Goal: Task Accomplishment & Management: Manage account settings

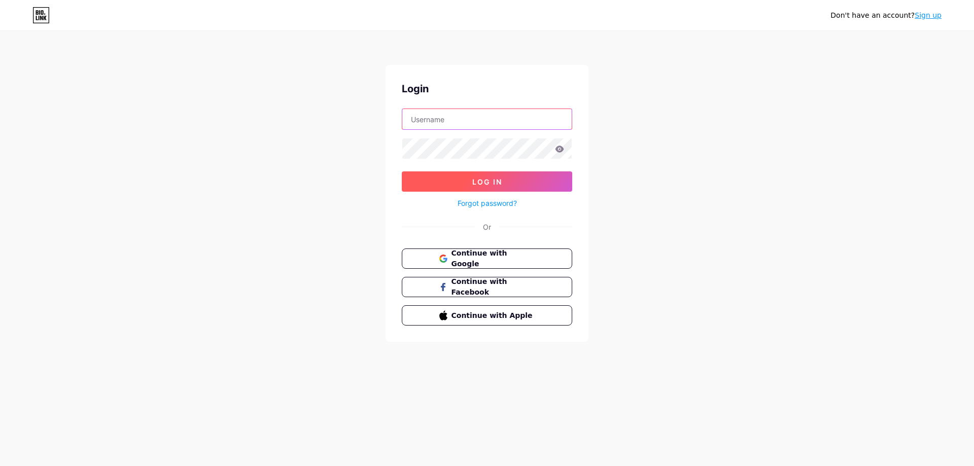
type input "[EMAIL_ADDRESS][DOMAIN_NAME]"
click at [508, 185] on button "Log In" at bounding box center [487, 181] width 170 height 20
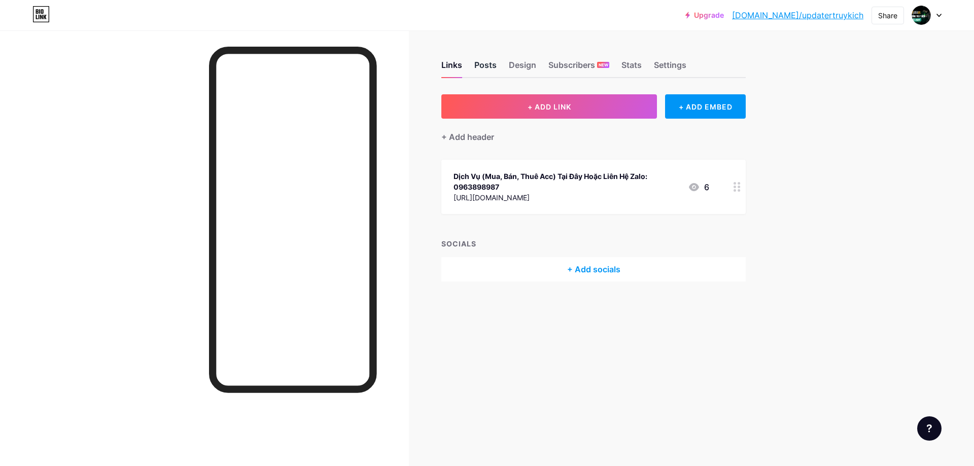
click at [488, 63] on div "Posts" at bounding box center [485, 68] width 22 height 18
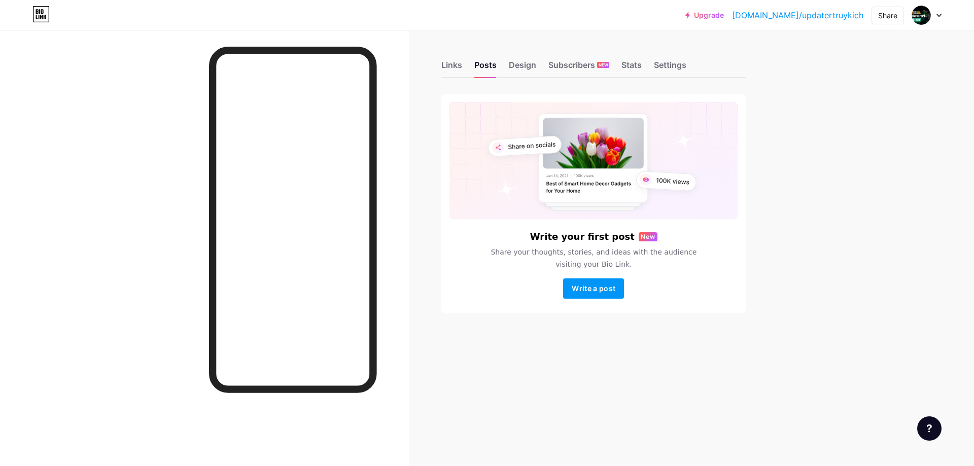
click at [434, 66] on div "Links Posts Design Subscribers NEW Stats Settings Write your first post New Sha…" at bounding box center [394, 196] width 788 height 333
click at [447, 66] on div "Links" at bounding box center [451, 68] width 21 height 18
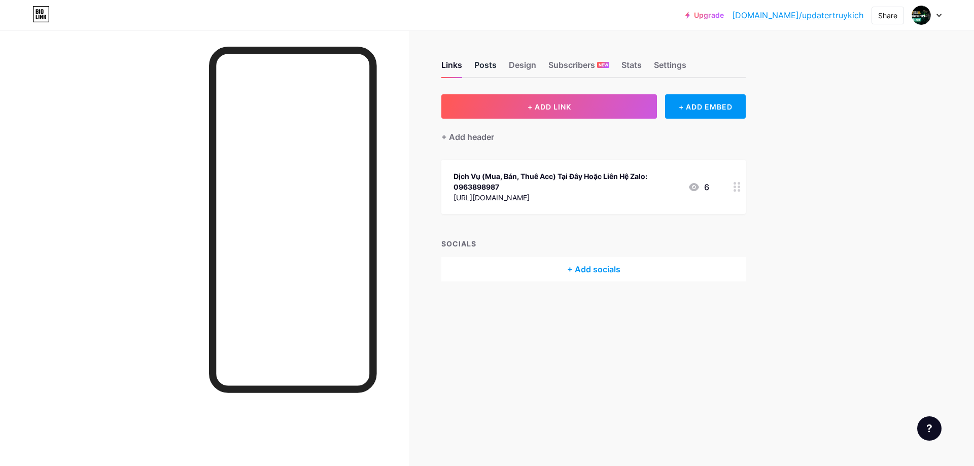
click at [487, 65] on div "Posts" at bounding box center [485, 68] width 22 height 18
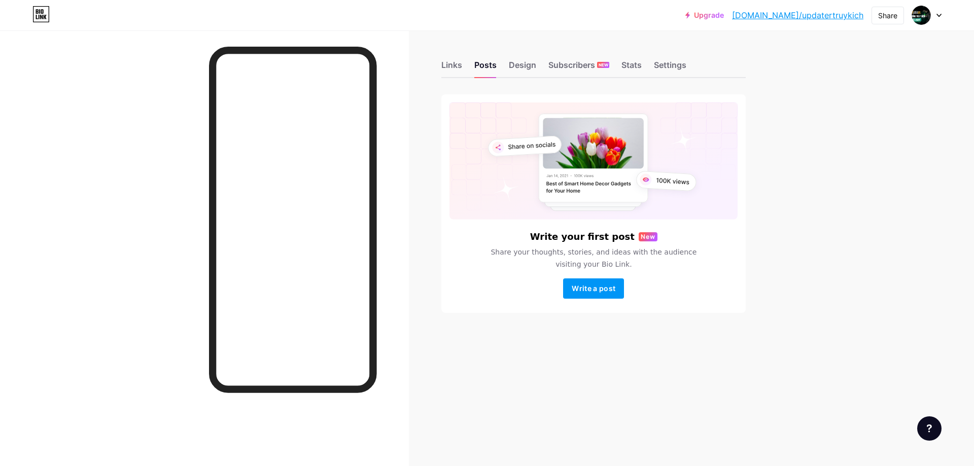
click at [542, 66] on div "Links Posts Design Subscribers NEW Stats Settings" at bounding box center [593, 61] width 304 height 36
click at [527, 65] on div "Design" at bounding box center [522, 68] width 27 height 18
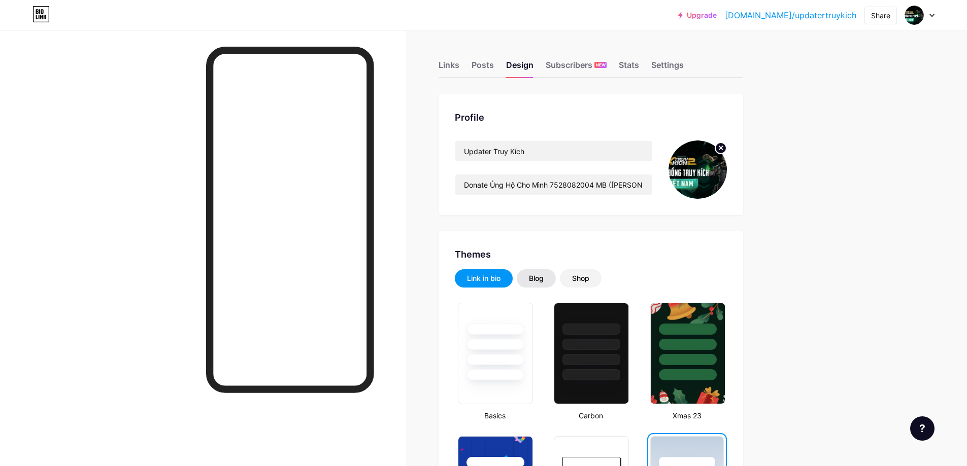
click at [543, 269] on div "Blog" at bounding box center [535, 278] width 39 height 18
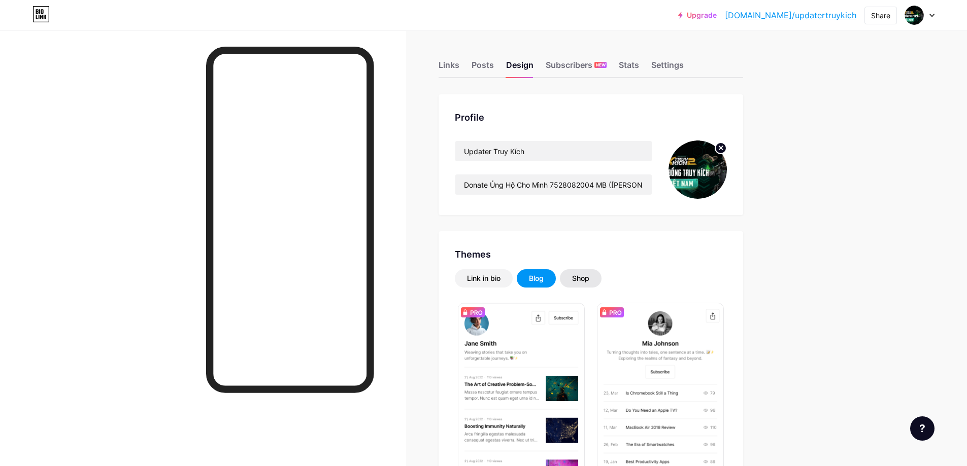
click at [589, 283] on div "Shop" at bounding box center [580, 278] width 17 height 10
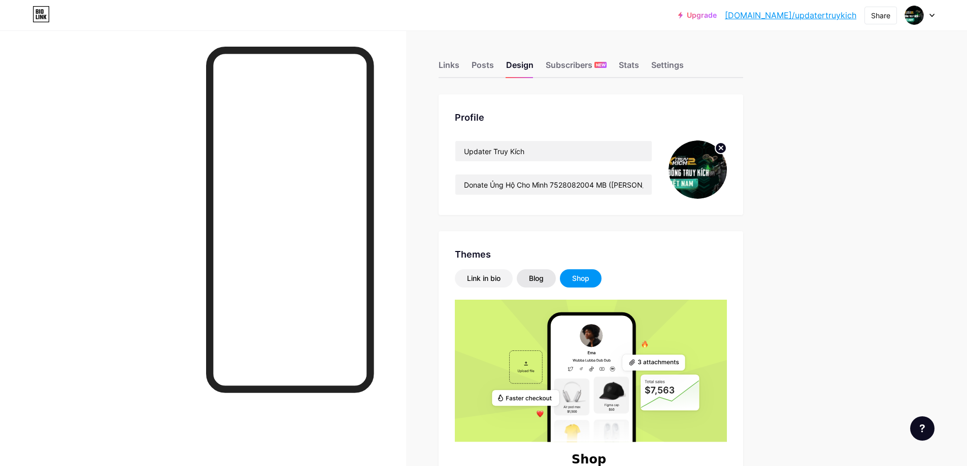
click at [546, 271] on div "Blog" at bounding box center [535, 278] width 39 height 18
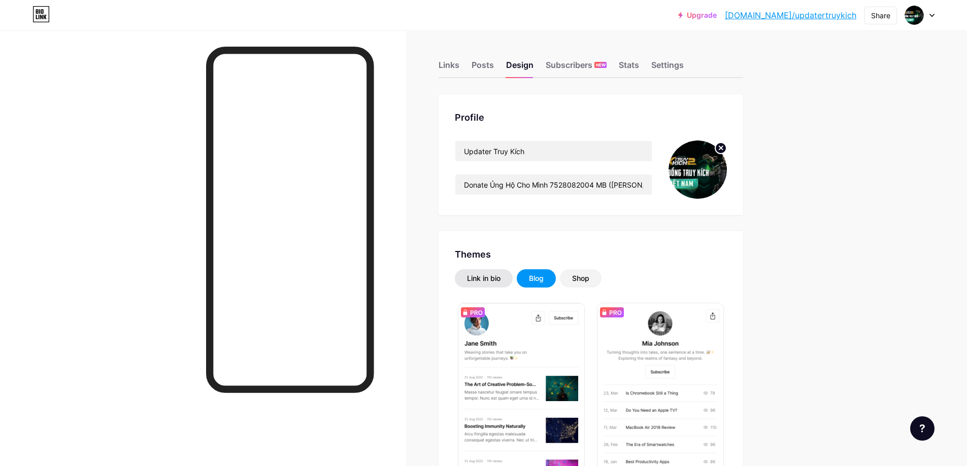
click at [491, 274] on div "Link in bio" at bounding box center [483, 278] width 33 height 10
